Goal: Transaction & Acquisition: Purchase product/service

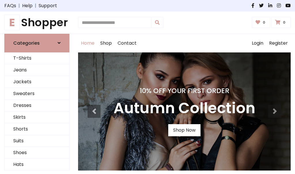
click at [148, 87] on h4 "10% Off Your First Order" at bounding box center [185, 91] width 142 height 8
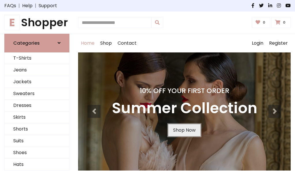
click at [184, 130] on link "Shop Now" at bounding box center [185, 130] width 32 height 12
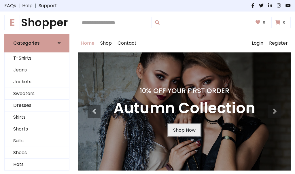
click at [184, 130] on link "Shop Now" at bounding box center [185, 130] width 32 height 12
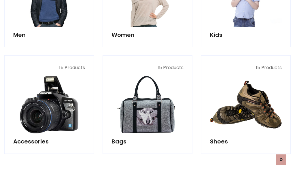
scroll to position [575, 0]
